Goal: Information Seeking & Learning: Get advice/opinions

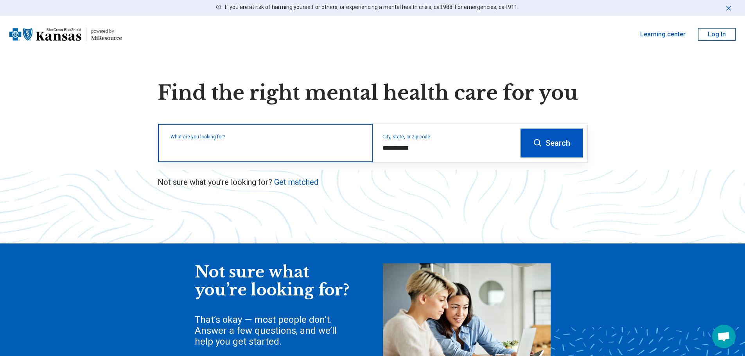
click at [334, 151] on input "text" at bounding box center [266, 146] width 193 height 9
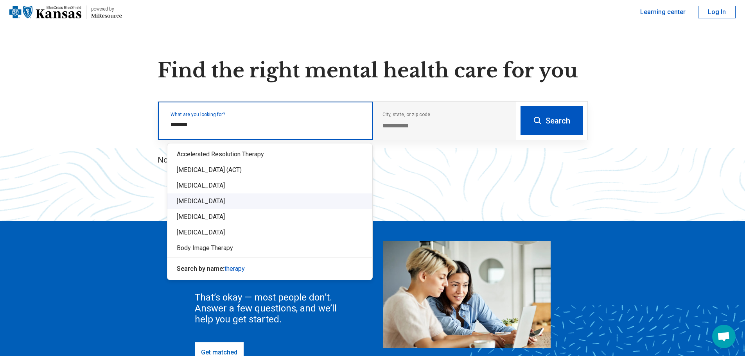
scroll to position [39, 0]
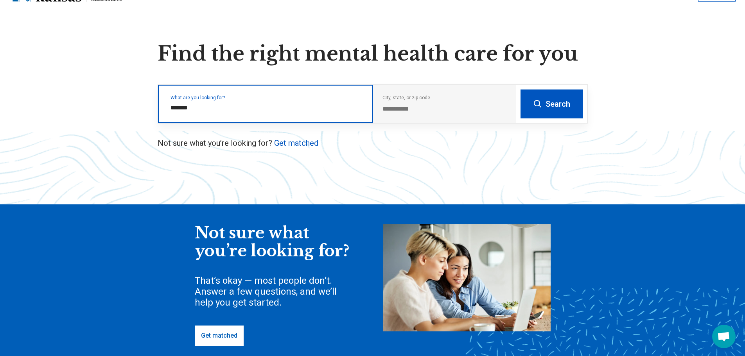
type input "*******"
click at [520, 90] on button "Search" at bounding box center [551, 104] width 62 height 29
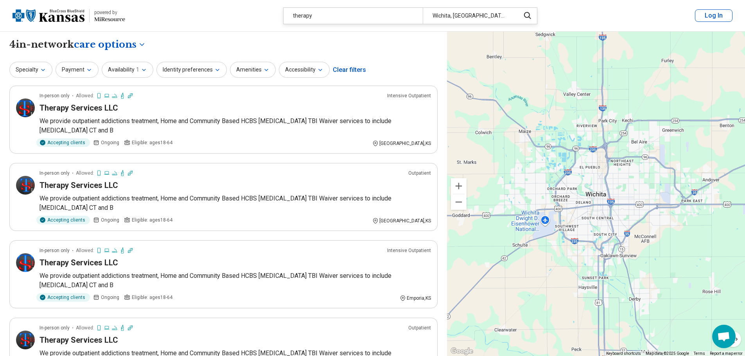
drag, startPoint x: 257, startPoint y: 120, endPoint x: 204, endPoint y: 17, distance: 116.0
click at [204, 17] on header "powered by Miresource logo therapy [GEOGRAPHIC_DATA], [GEOGRAPHIC_DATA] Log In" at bounding box center [372, 16] width 745 height 32
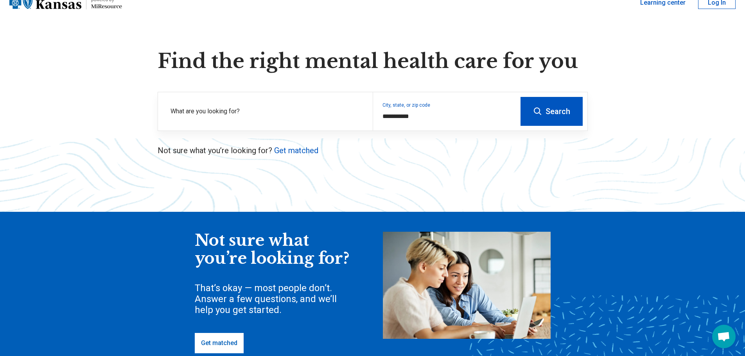
scroll to position [39, 0]
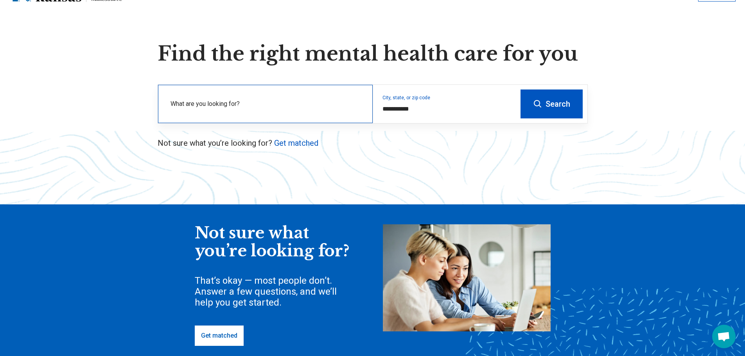
click at [302, 101] on label "What are you looking for?" at bounding box center [266, 103] width 193 height 9
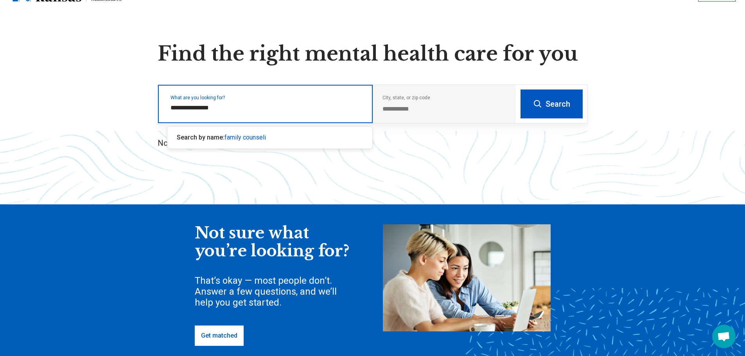
type input "**********"
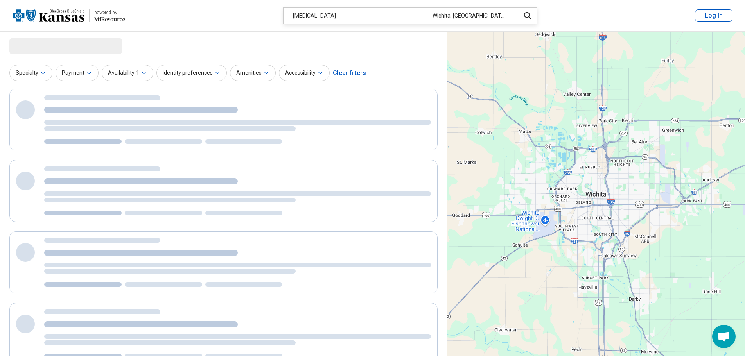
select select "***"
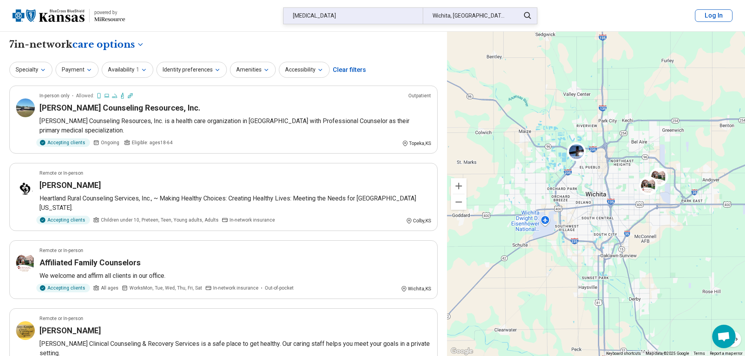
click at [310, 14] on div "[MEDICAL_DATA]" at bounding box center [353, 16] width 139 height 16
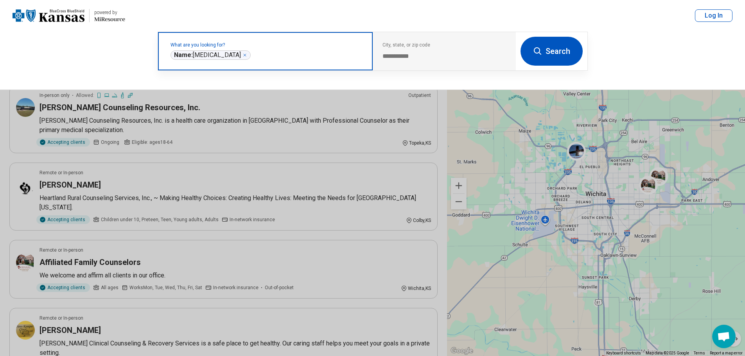
click at [223, 57] on span "Name: [MEDICAL_DATA]" at bounding box center [207, 55] width 67 height 8
click at [245, 56] on icon "Remove" at bounding box center [244, 55] width 5 height 5
click at [245, 47] on label "What are you looking for?" at bounding box center [266, 45] width 193 height 5
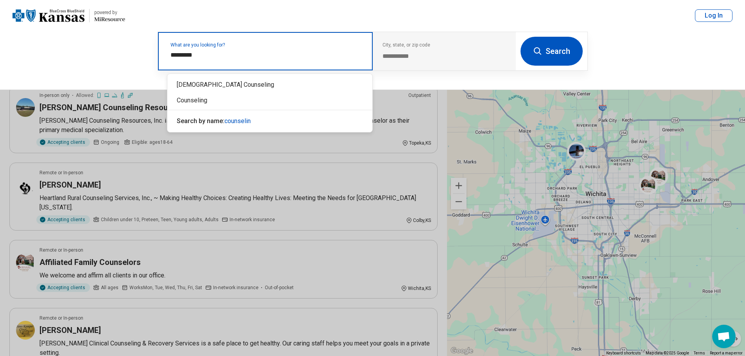
type input "**********"
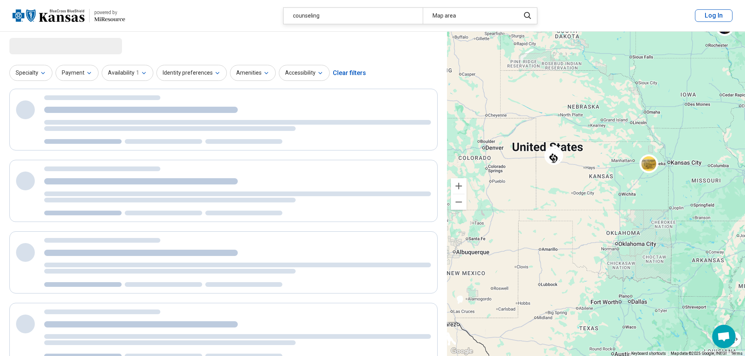
select select "***"
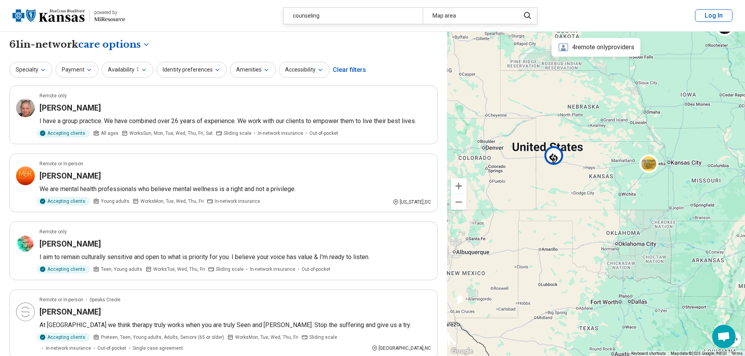
click at [554, 156] on img at bounding box center [553, 155] width 19 height 19
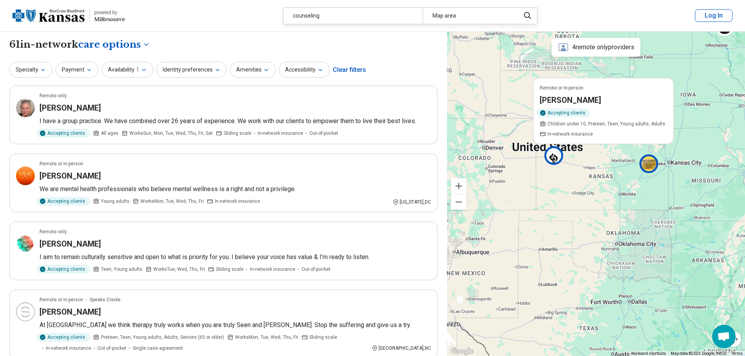
click at [642, 165] on img at bounding box center [648, 163] width 19 height 19
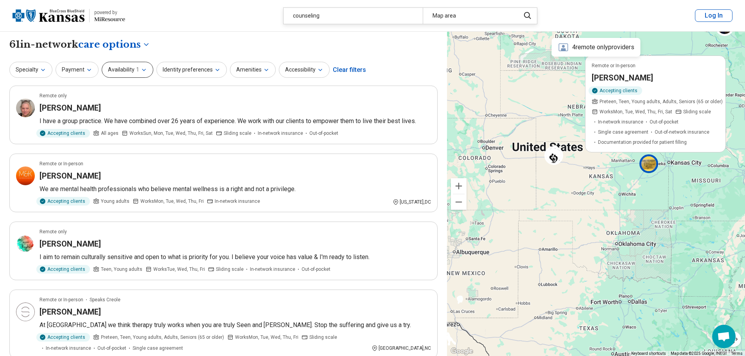
click at [128, 70] on button "Availability 1" at bounding box center [128, 70] width 52 height 16
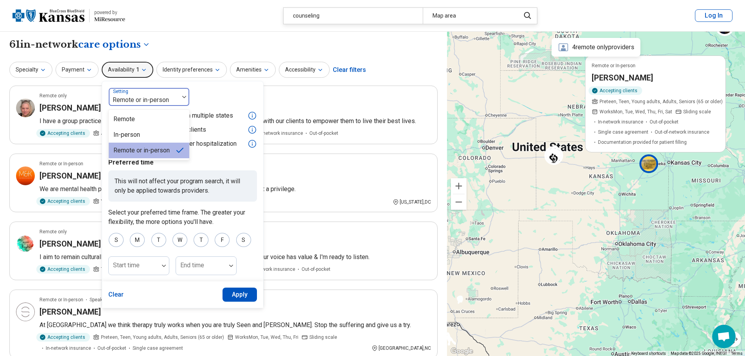
click at [148, 94] on div "Remote or in-person" at bounding box center [144, 96] width 70 height 17
click at [137, 122] on div "Remote" at bounding box center [149, 119] width 81 height 16
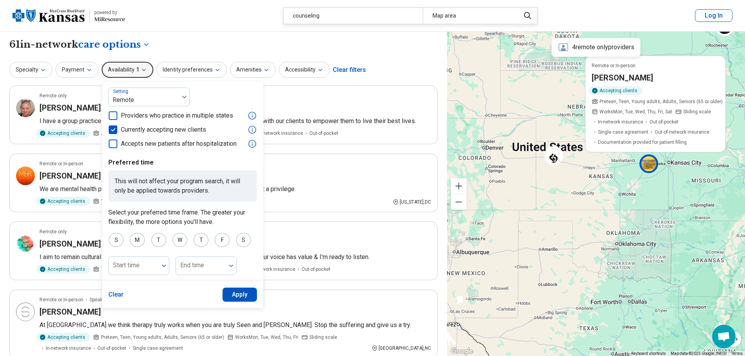
click at [236, 300] on button "Apply" at bounding box center [240, 295] width 35 height 14
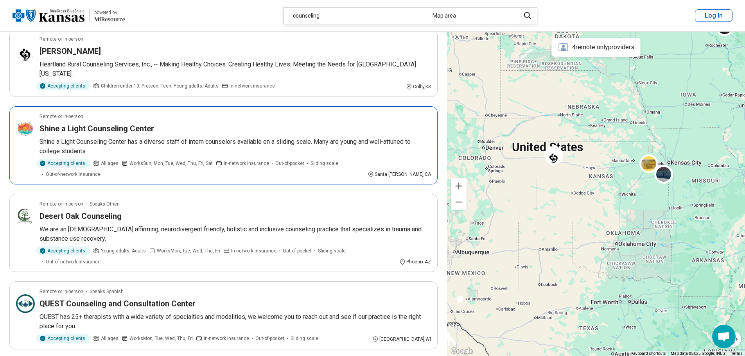
scroll to position [743, 0]
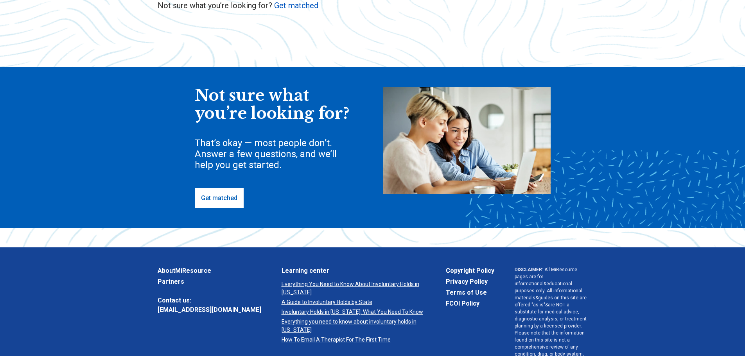
scroll to position [196, 0]
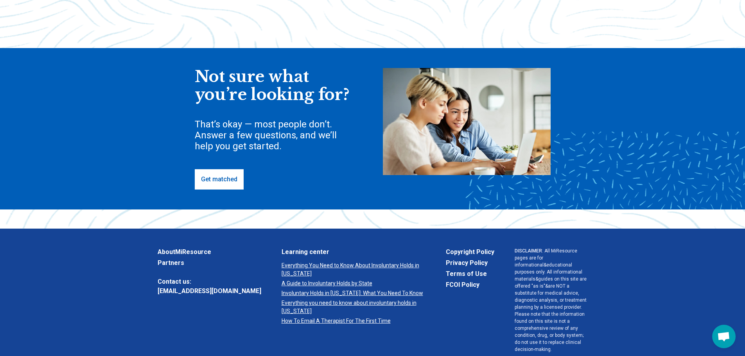
click at [221, 174] on link "Get matched" at bounding box center [219, 179] width 49 height 20
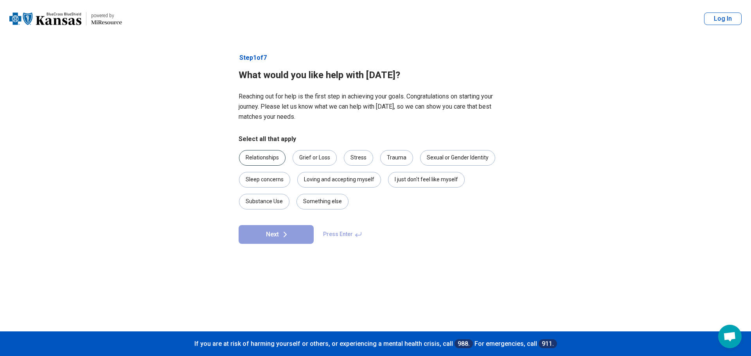
click at [273, 157] on div "Relationships" at bounding box center [262, 158] width 47 height 16
click at [365, 157] on div "Stress" at bounding box center [358, 158] width 29 height 16
click at [398, 157] on div "Trauma" at bounding box center [396, 158] width 33 height 16
click at [285, 230] on icon at bounding box center [284, 234] width 9 height 9
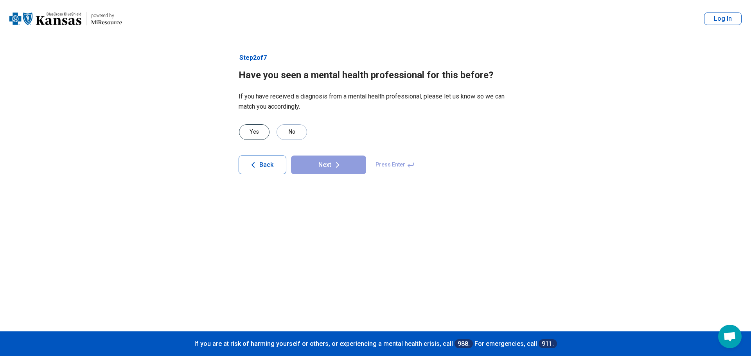
click at [255, 135] on div "Yes" at bounding box center [254, 132] width 31 height 16
click at [314, 162] on button "Next" at bounding box center [328, 165] width 75 height 19
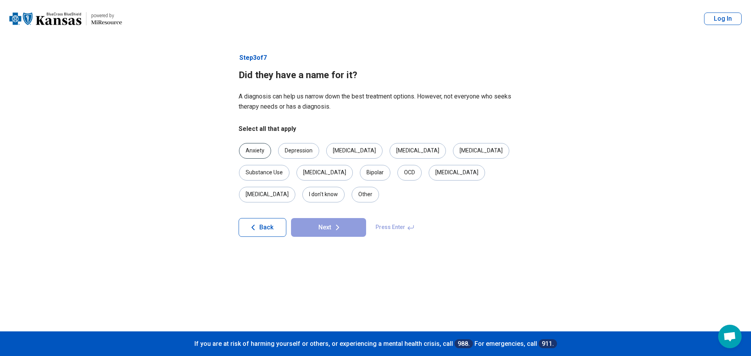
click at [256, 150] on div "Anxiety" at bounding box center [255, 151] width 32 height 16
click at [345, 187] on div "I don’t know" at bounding box center [323, 195] width 42 height 16
click at [333, 223] on icon at bounding box center [337, 227] width 9 height 9
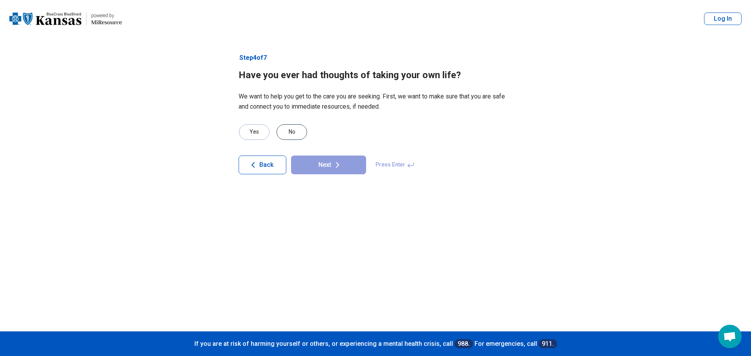
click at [297, 131] on div "No" at bounding box center [291, 132] width 31 height 16
click at [321, 167] on button "Next" at bounding box center [328, 165] width 75 height 19
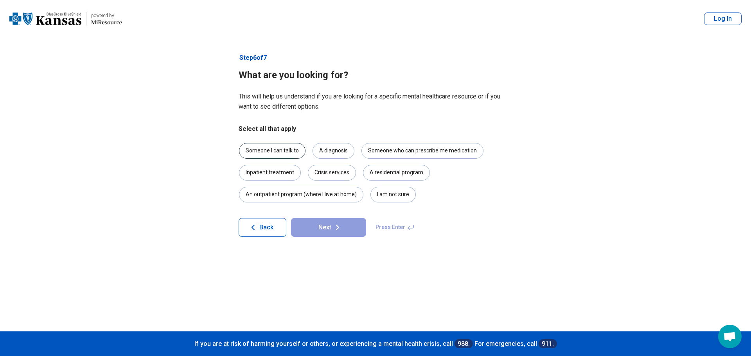
click at [290, 154] on div "Someone I can talk to" at bounding box center [272, 151] width 66 height 16
click at [308, 230] on button "Next" at bounding box center [328, 227] width 75 height 19
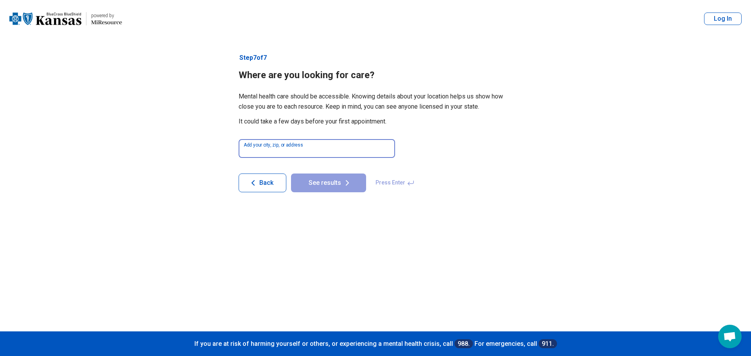
click at [287, 149] on input at bounding box center [317, 148] width 156 height 19
type input "*****"
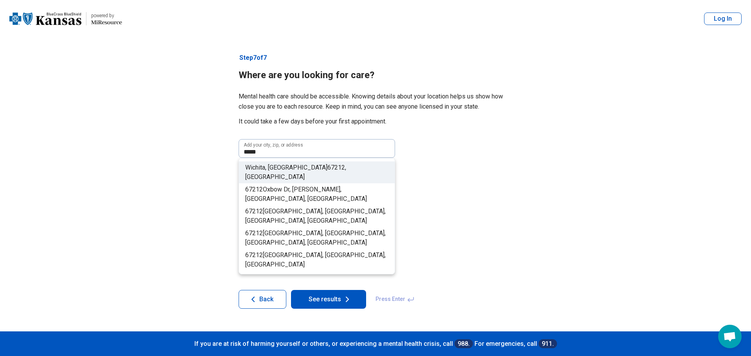
click at [319, 167] on li "Wichita, KS 67212 , USA" at bounding box center [317, 173] width 156 height 22
type input "**********"
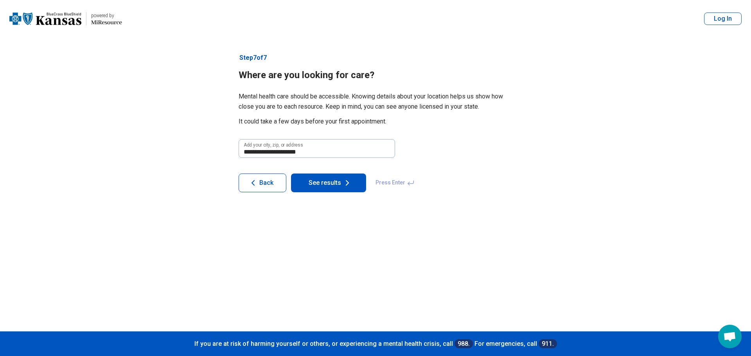
click at [321, 184] on button "See results" at bounding box center [328, 183] width 75 height 19
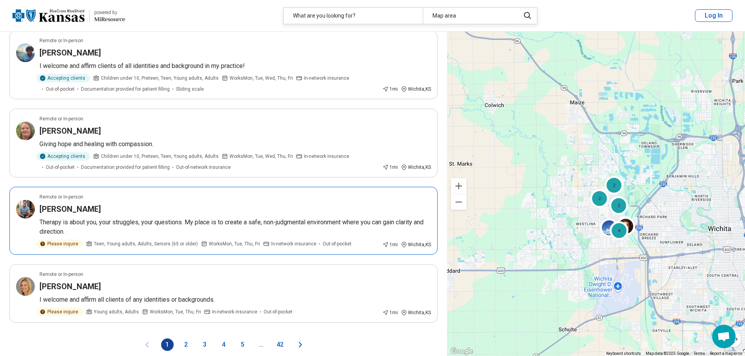
scroll to position [1251, 0]
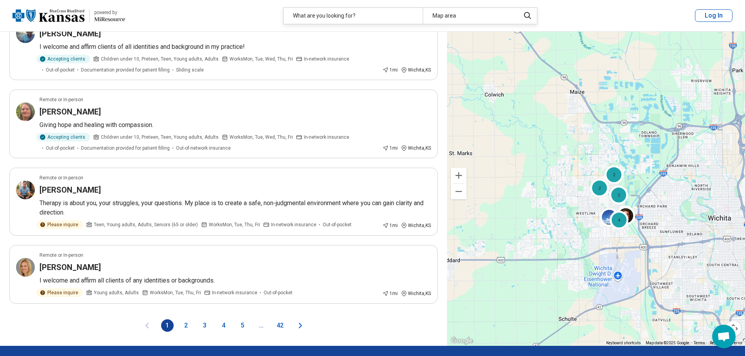
click at [186, 319] on button "2" at bounding box center [186, 325] width 13 height 13
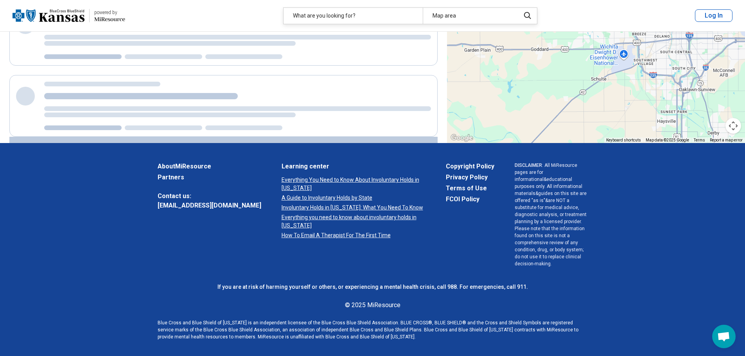
scroll to position [0, 0]
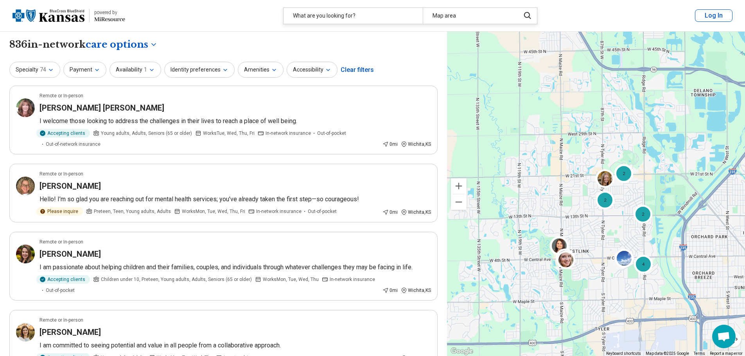
drag, startPoint x: 573, startPoint y: 158, endPoint x: 572, endPoint y: 192, distance: 34.0
click at [572, 192] on div "2 2 4 2 2" at bounding box center [596, 194] width 298 height 325
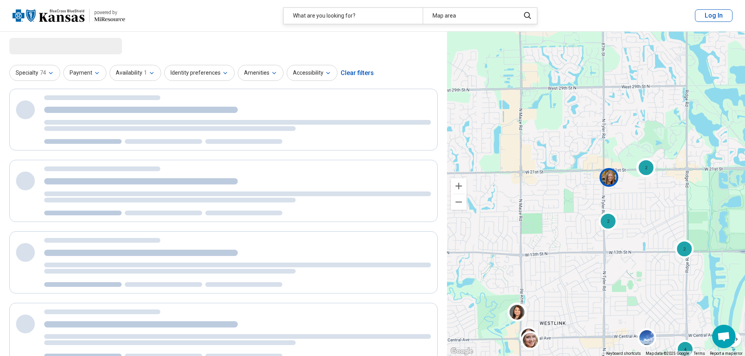
select select "***"
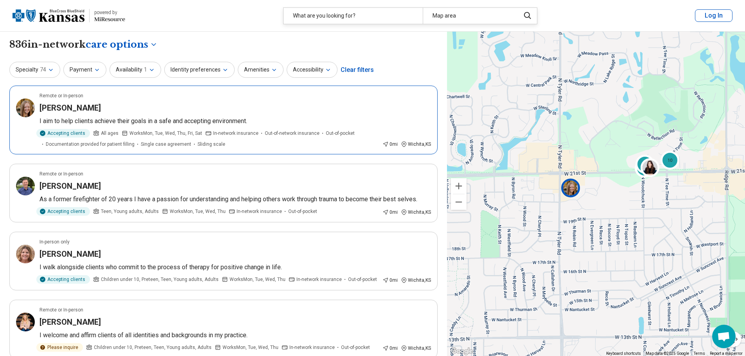
click at [565, 190] on img at bounding box center [570, 187] width 19 height 19
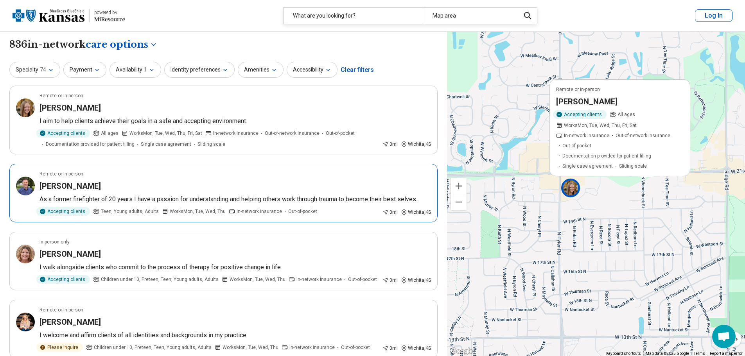
click at [127, 182] on div "Brady Bergman" at bounding box center [234, 186] width 391 height 11
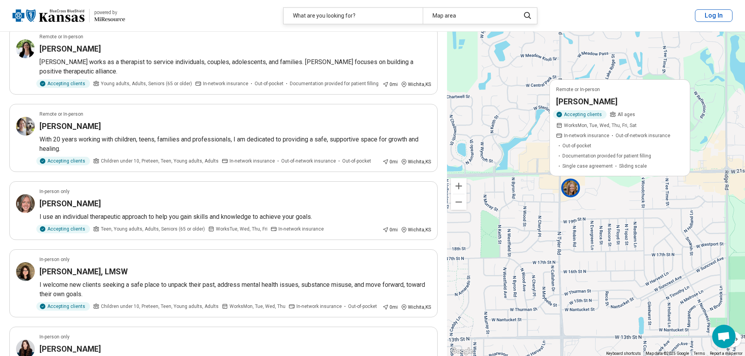
scroll to position [469, 0]
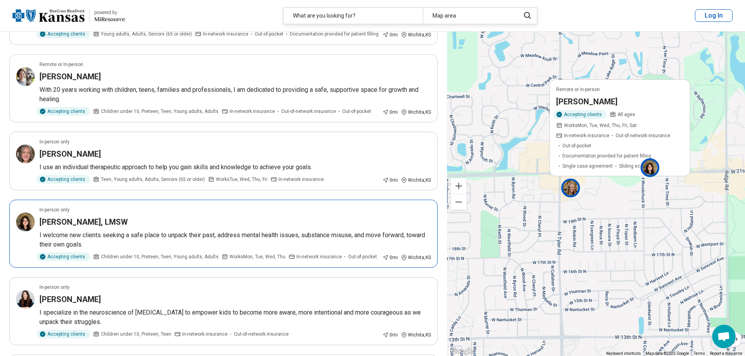
click at [264, 200] on article "In-person only Cindy Hearson, LMSW I welcome new clients seeking a safe place t…" at bounding box center [223, 234] width 428 height 68
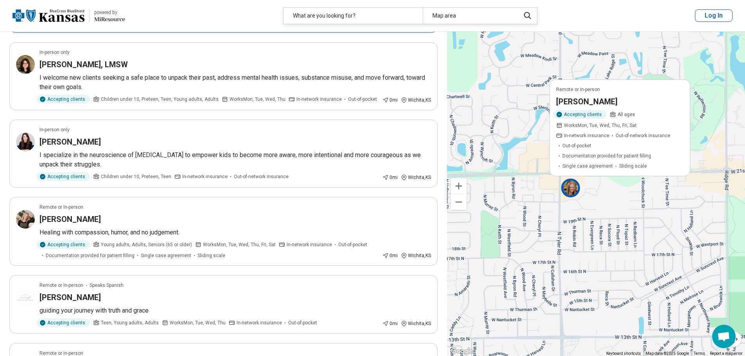
scroll to position [704, 0]
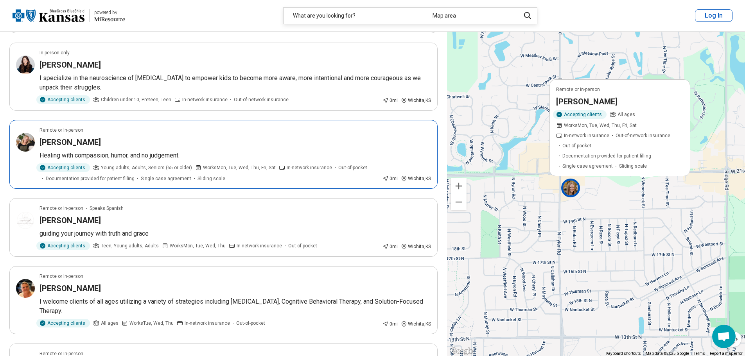
click at [192, 120] on article "Remote or In-person Karren Sutton Skelton Healing with compassion, humor, and n…" at bounding box center [223, 154] width 428 height 69
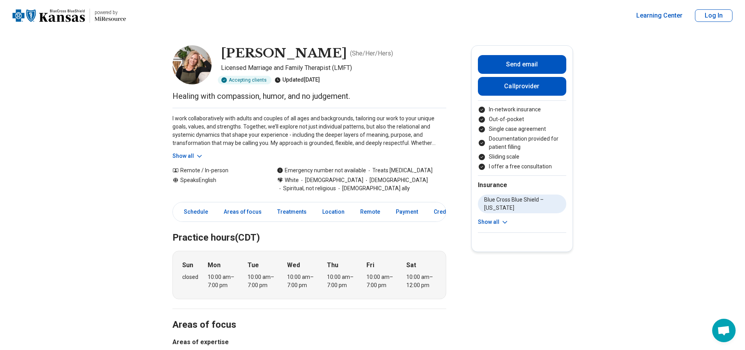
click at [202, 154] on icon at bounding box center [200, 157] width 8 height 8
